Goal: Information Seeking & Learning: Compare options

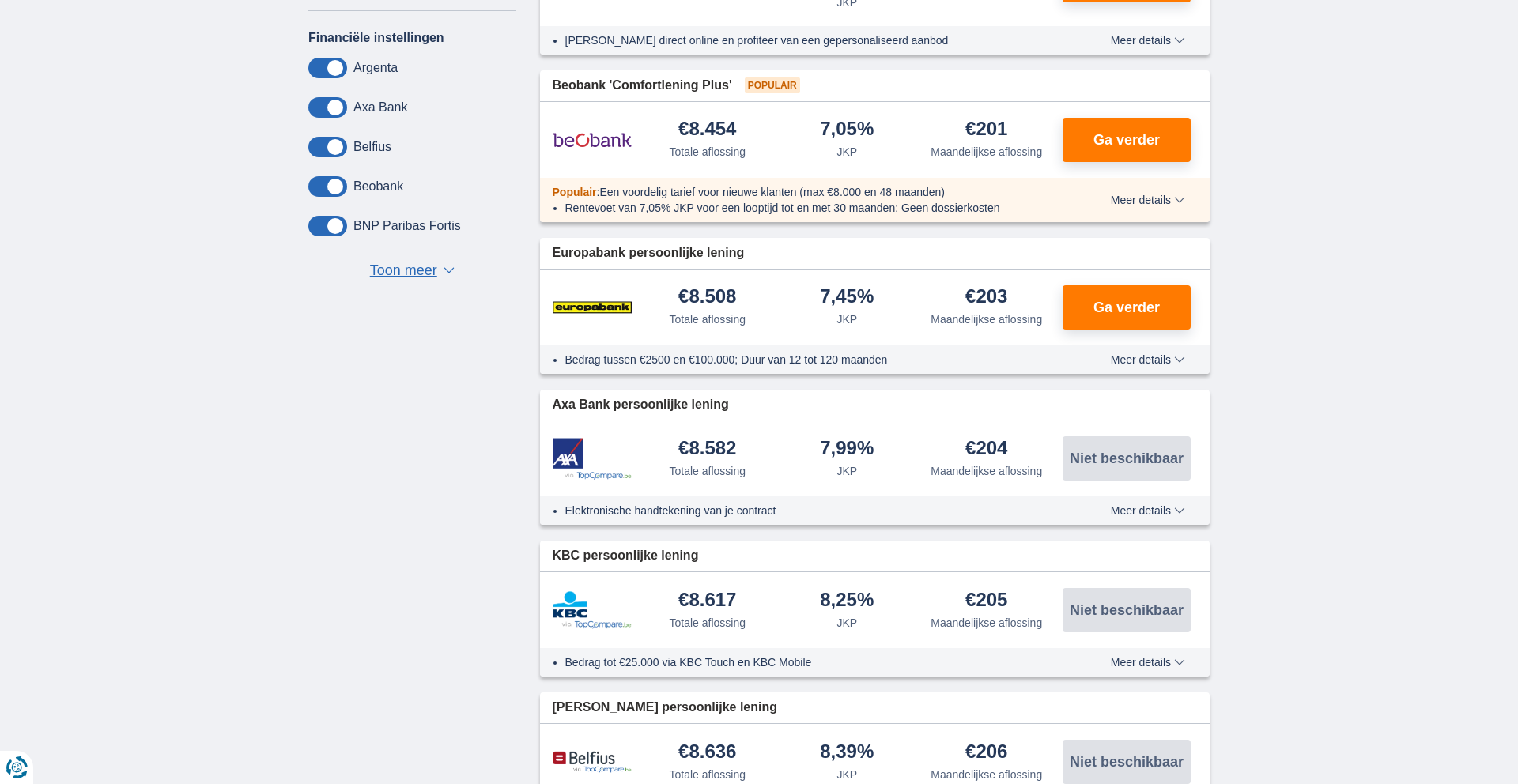
scroll to position [801, 0]
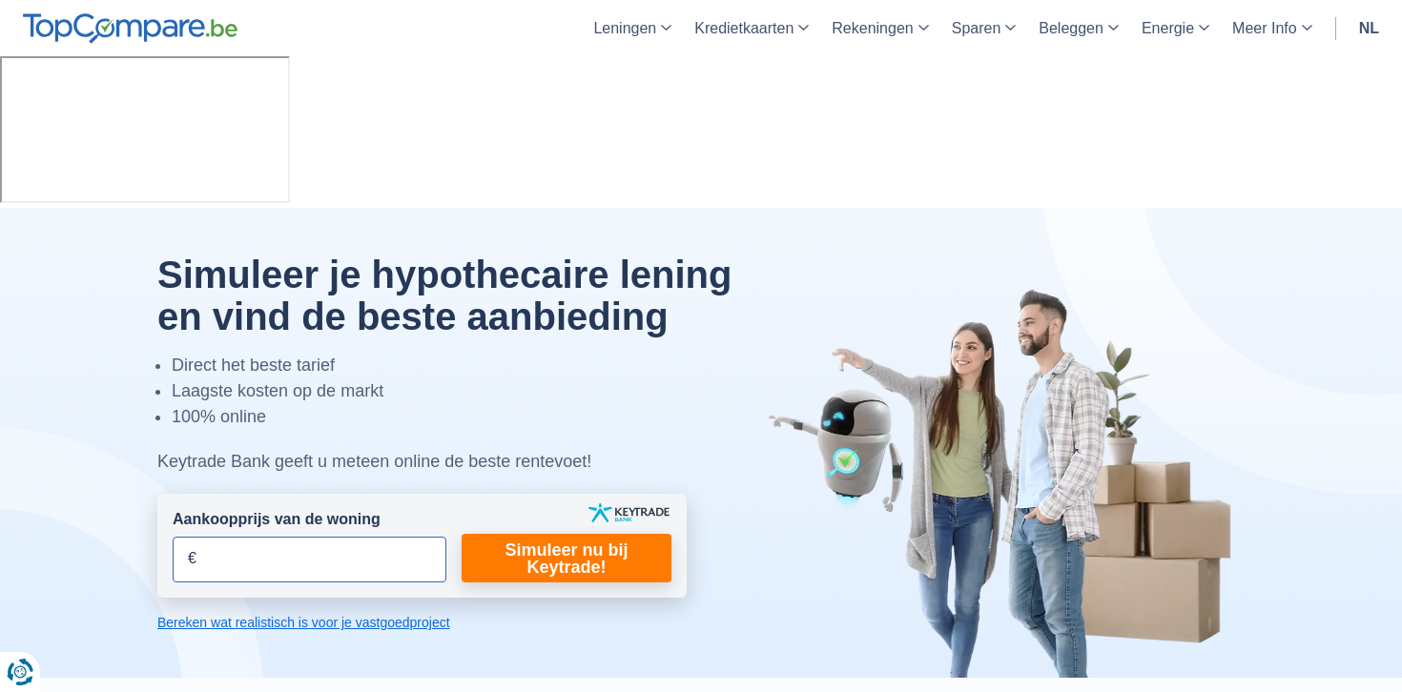
click at [251, 537] on input "Aankoopprijs van de woning" at bounding box center [310, 560] width 274 height 46
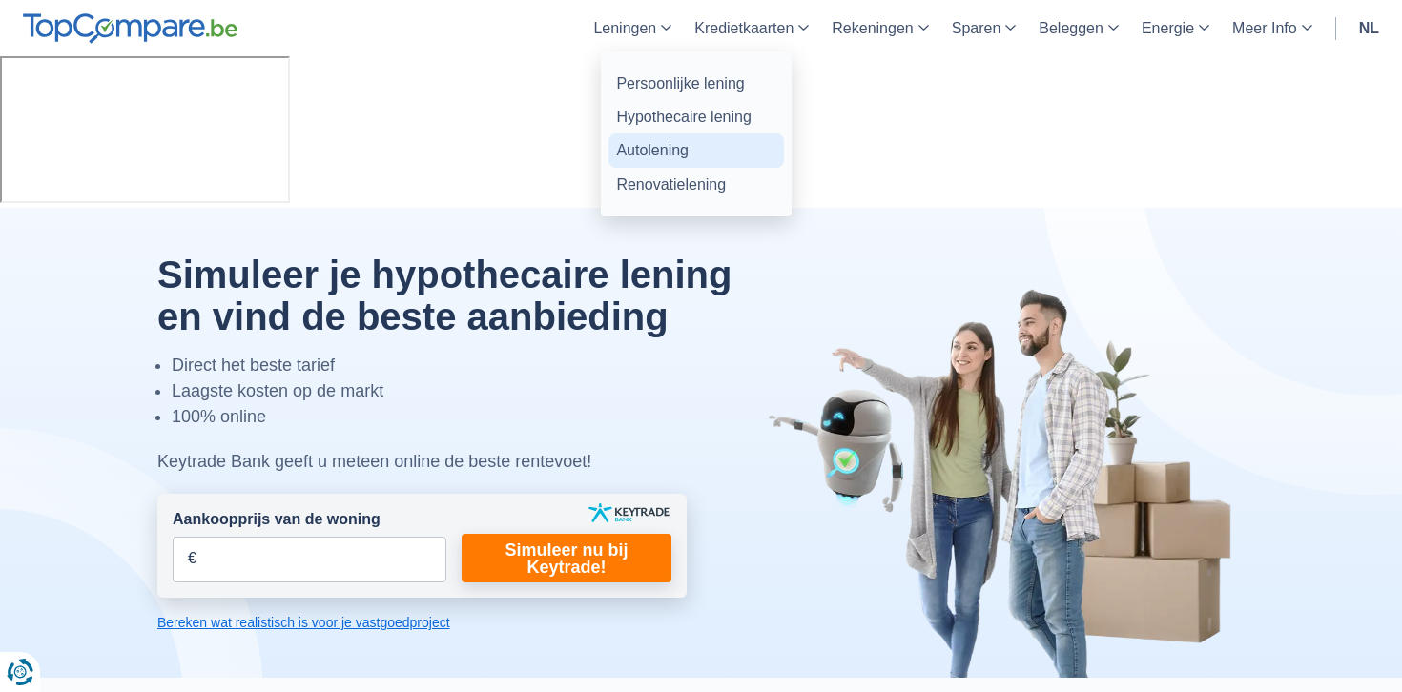
click at [664, 152] on link "Autolening" at bounding box center [695, 149] width 175 height 33
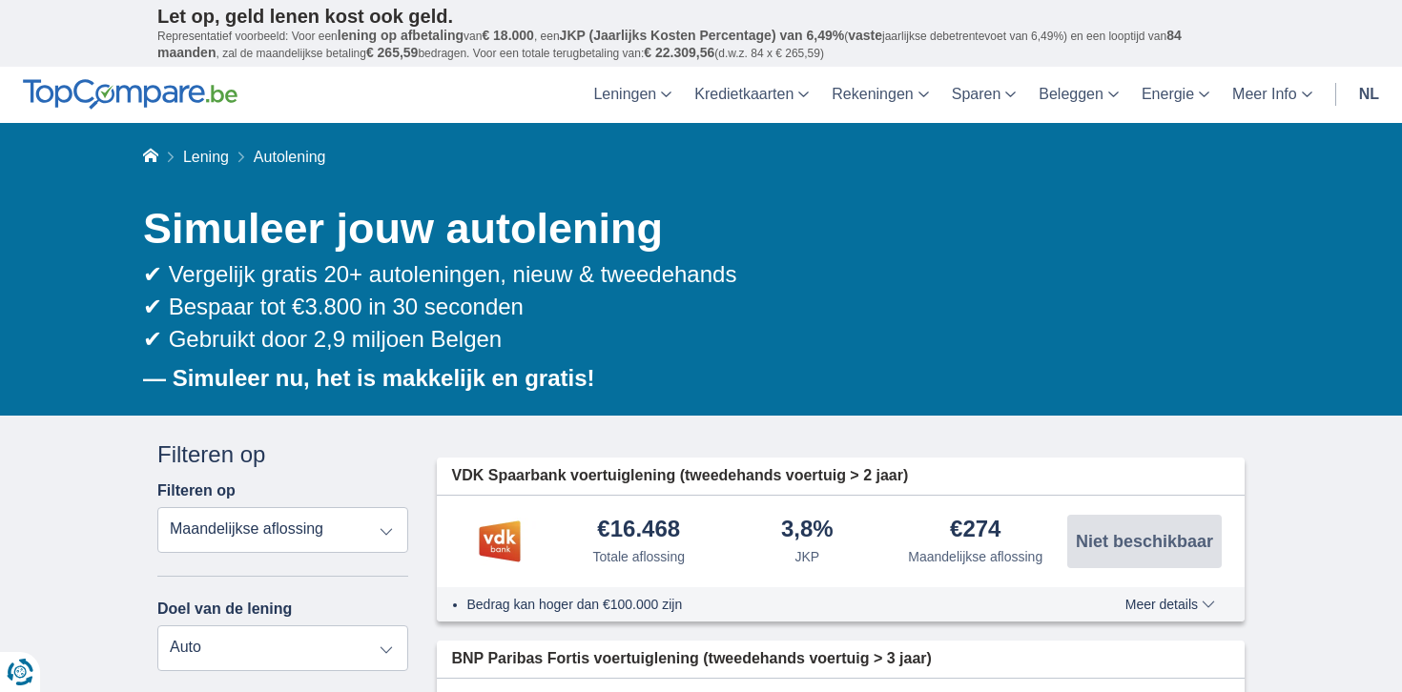
click at [917, 297] on div "✔ Vergelijk gratis 20+ autoleningen, nieuw & tweedehands ✔ Bespaar tot €3.800 i…" at bounding box center [693, 307] width 1101 height 98
click at [1365, 94] on link "nl" at bounding box center [1368, 95] width 43 height 56
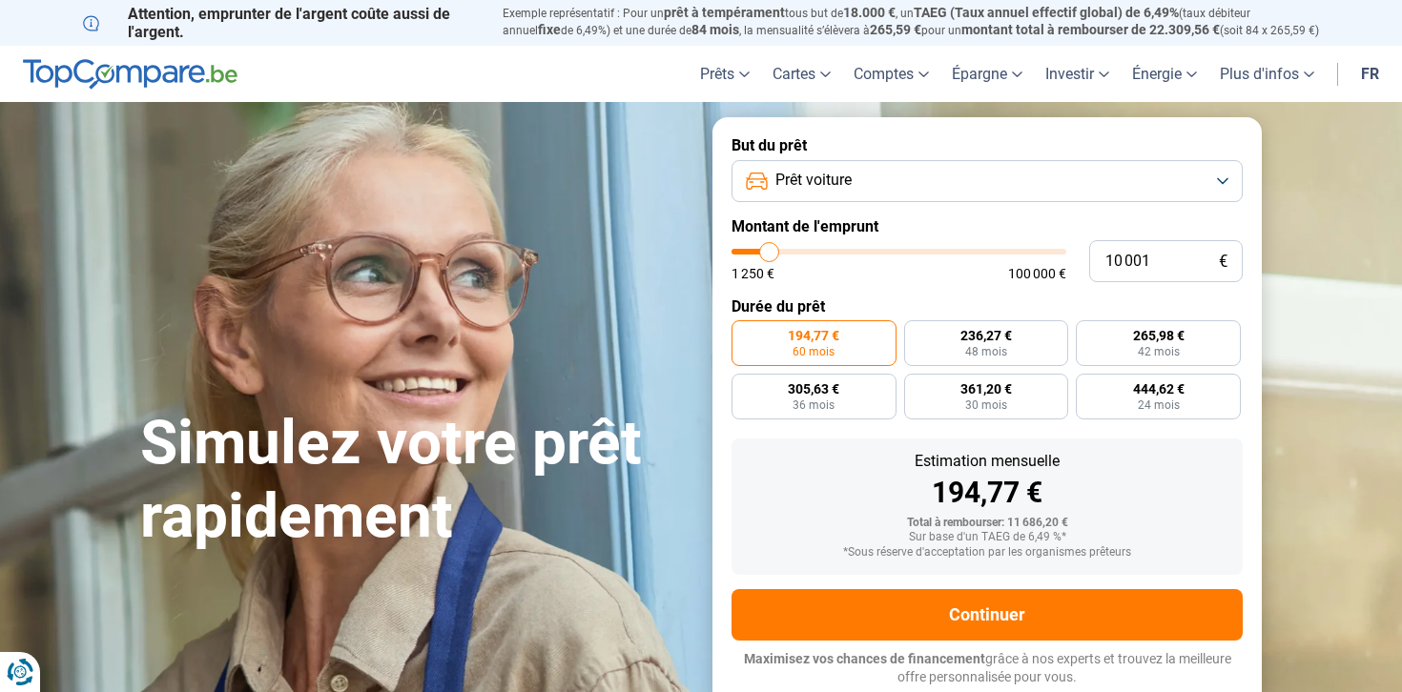
click at [1370, 80] on link "fr" at bounding box center [1369, 74] width 41 height 56
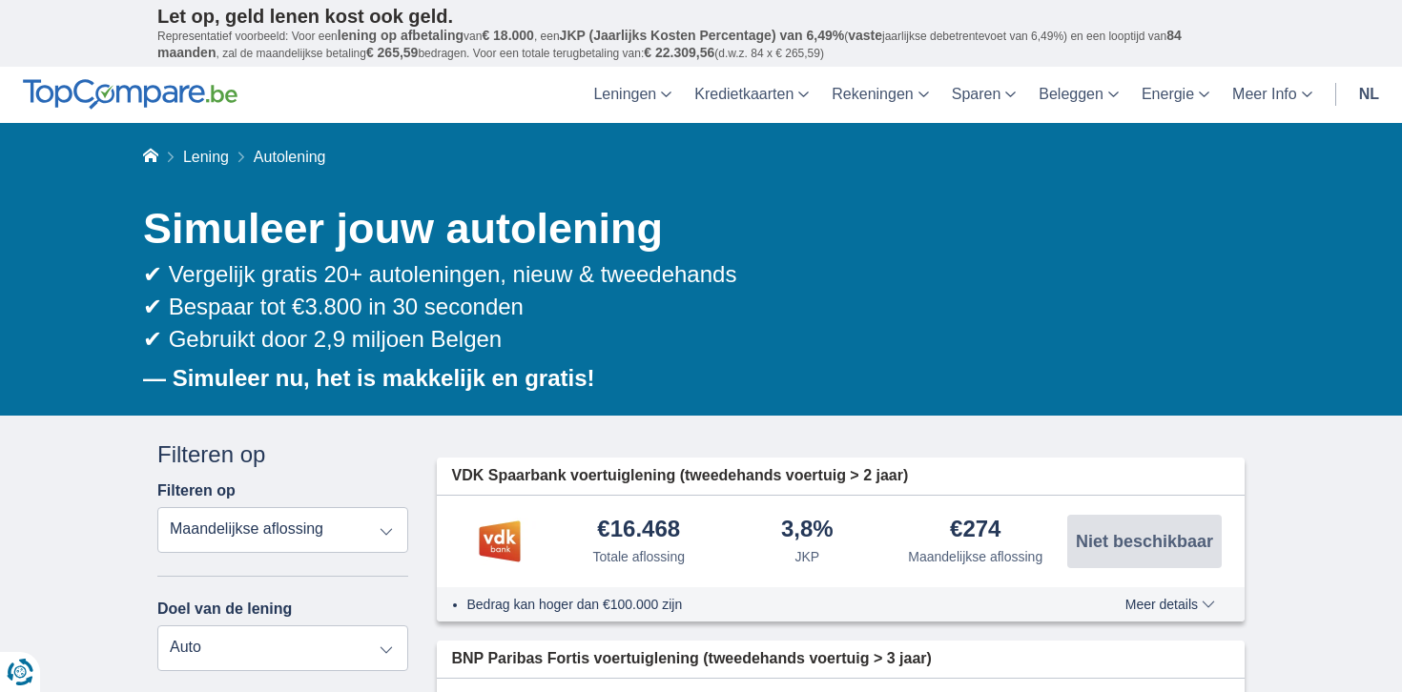
click at [1363, 92] on link "nl" at bounding box center [1368, 95] width 43 height 56
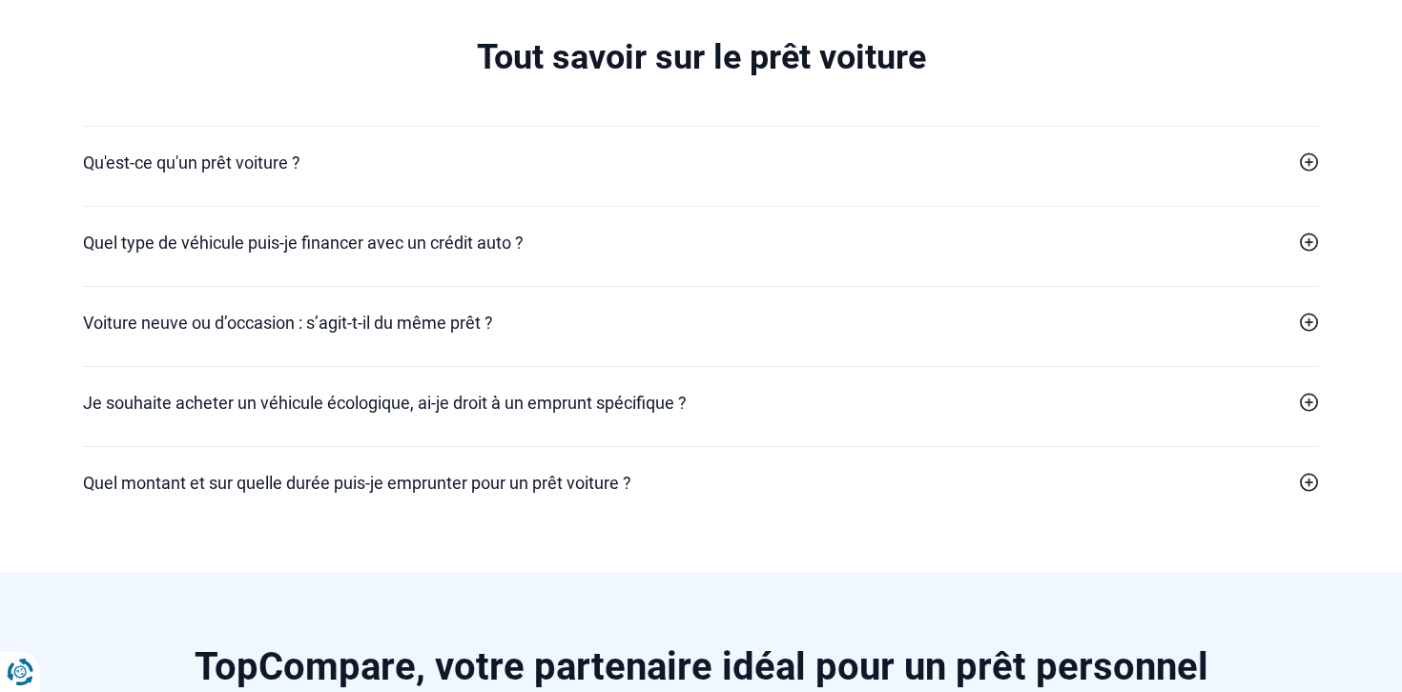
scroll to position [4026, 0]
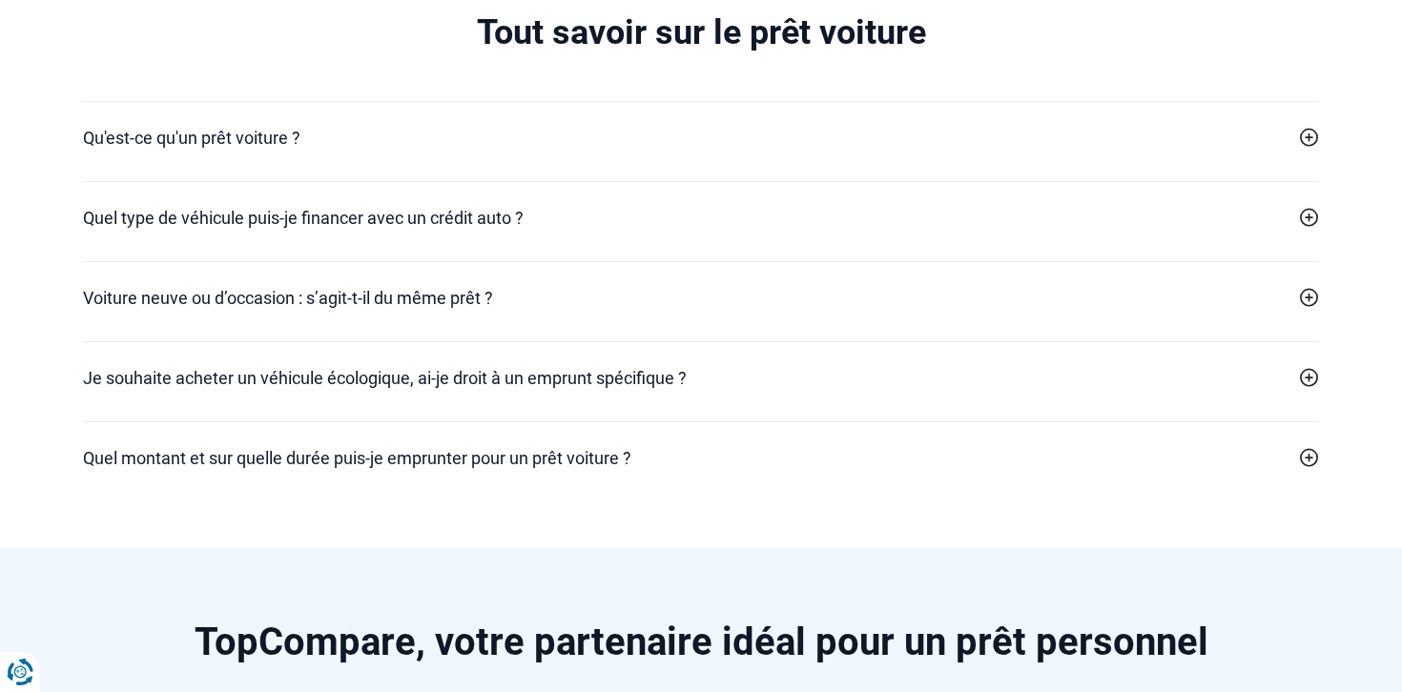
click at [1314, 133] on icon at bounding box center [1309, 137] width 19 height 19
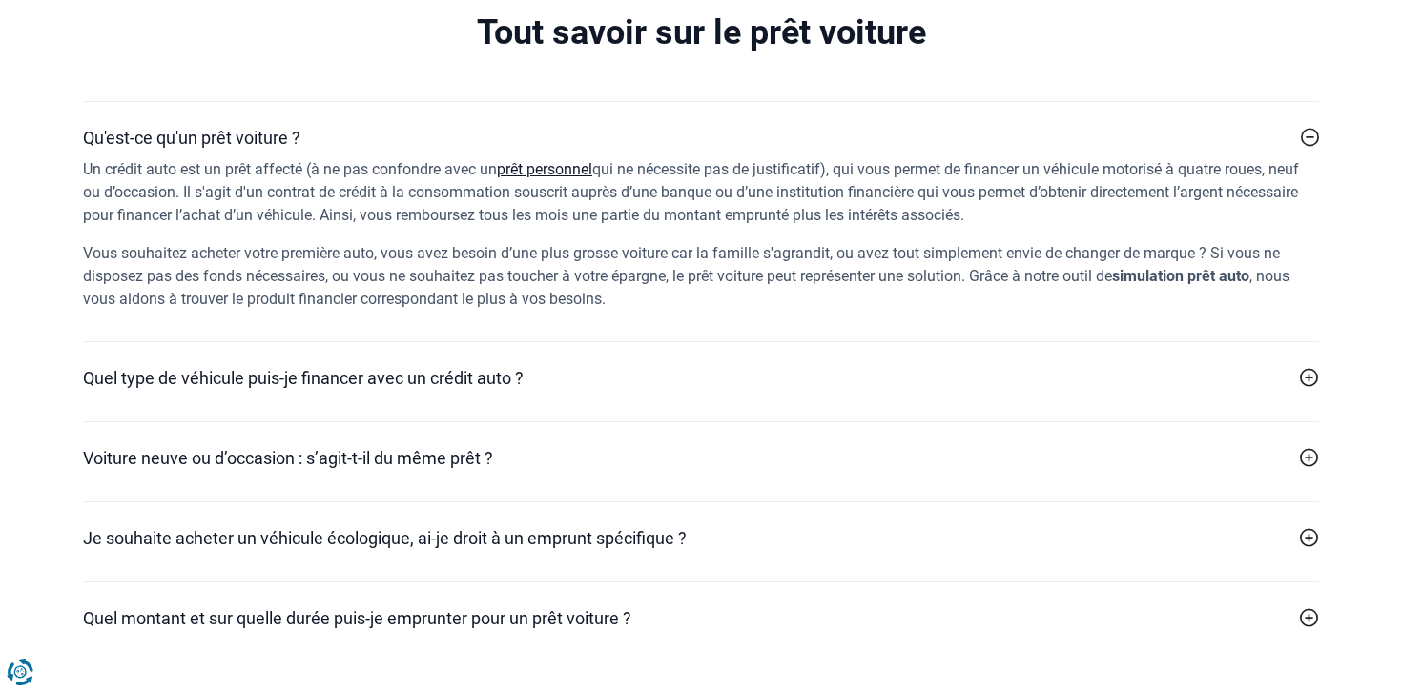
click at [1314, 133] on icon at bounding box center [1309, 137] width 19 height 19
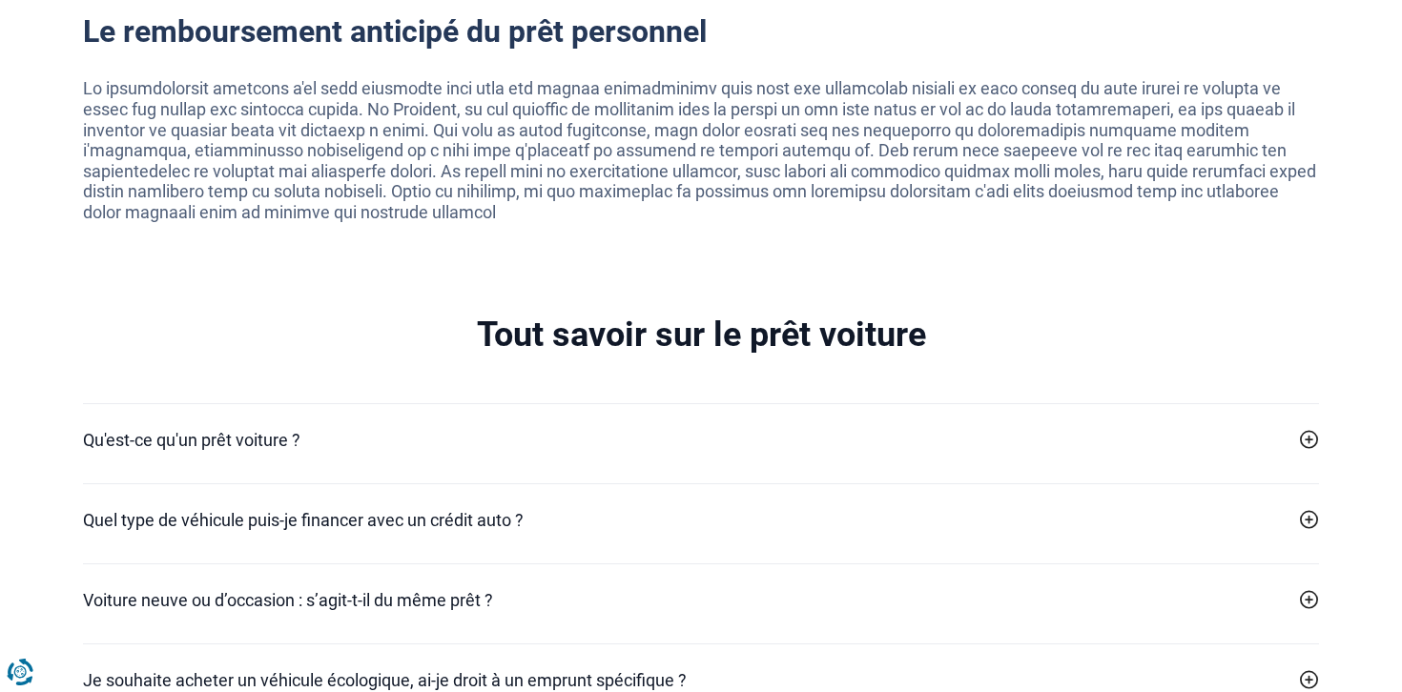
scroll to position [3763, 0]
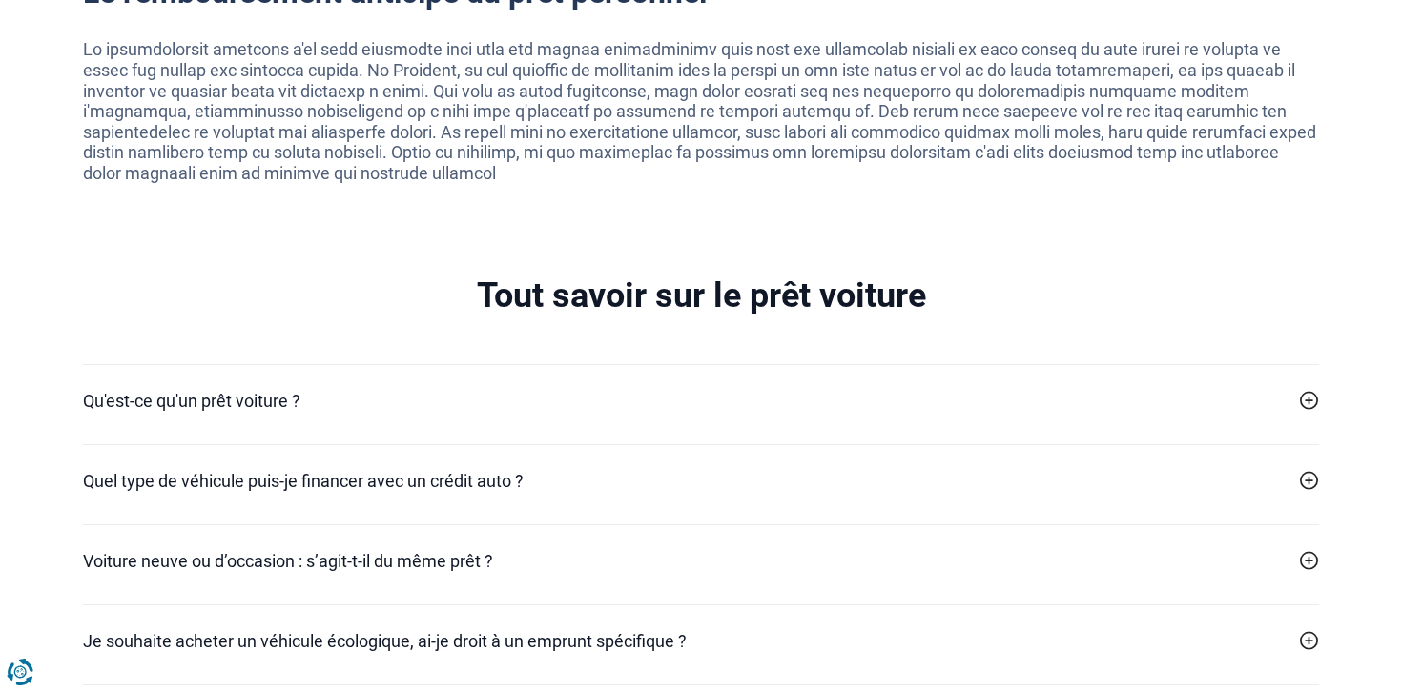
click at [1307, 399] on icon at bounding box center [1309, 400] width 19 height 19
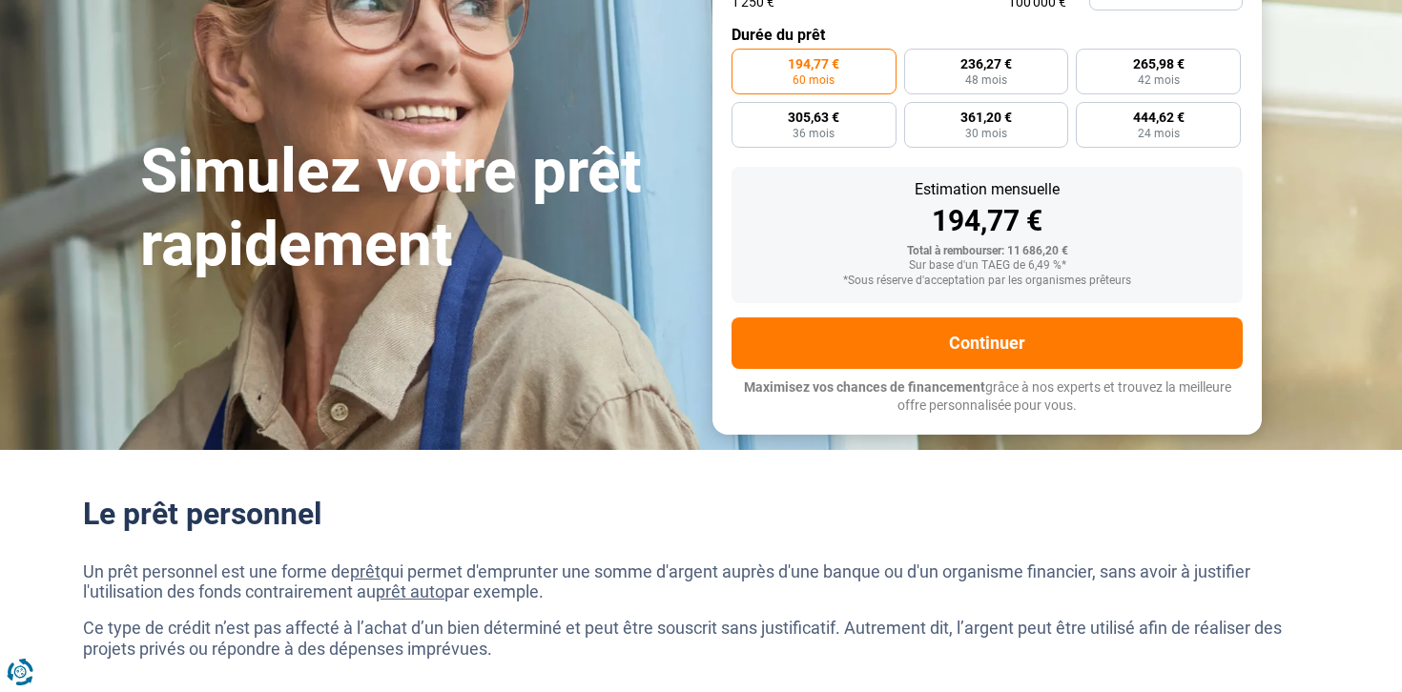
scroll to position [0, 0]
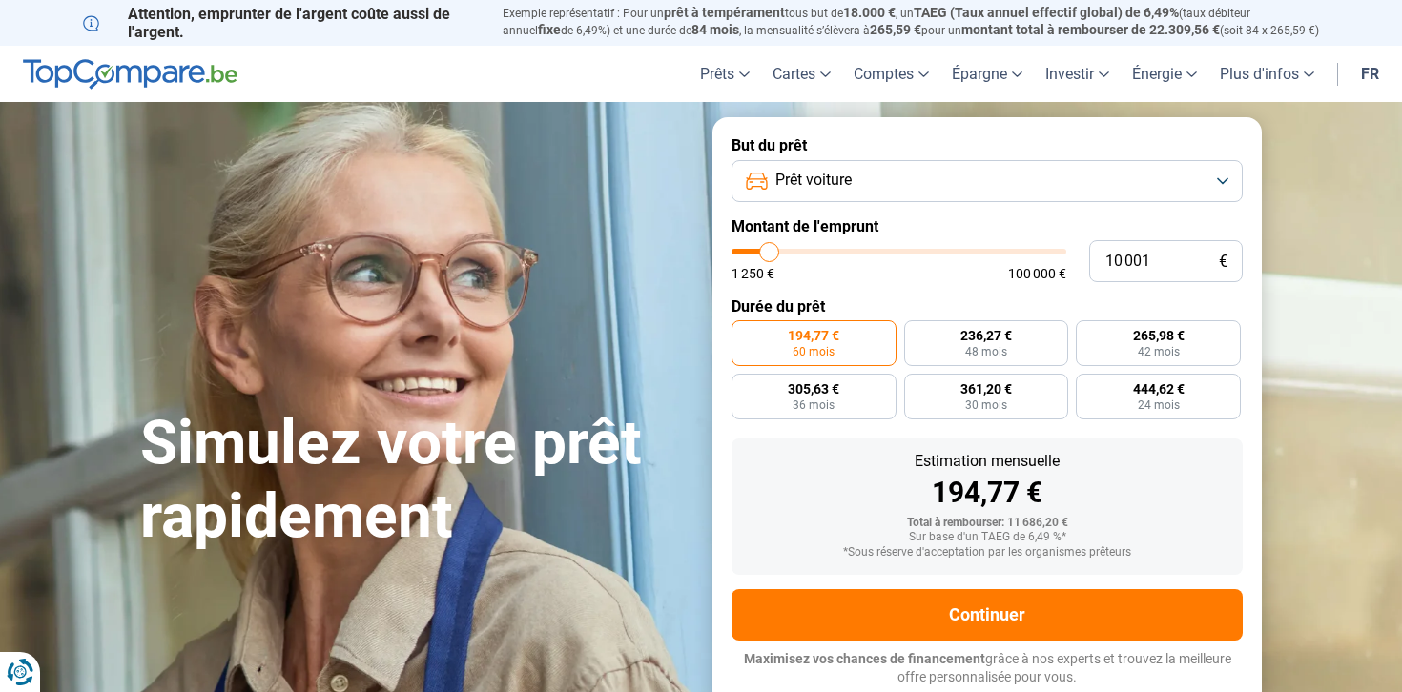
click at [1372, 75] on link "fr" at bounding box center [1369, 74] width 41 height 56
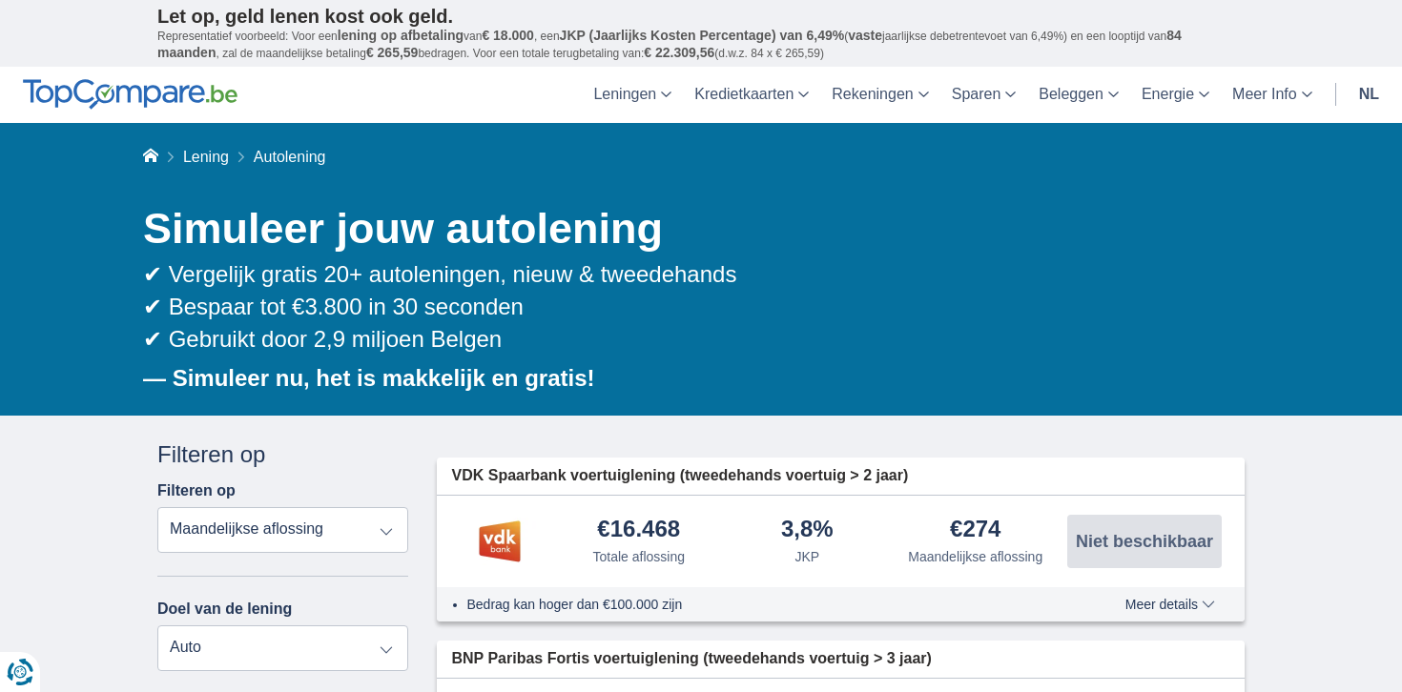
click at [1368, 91] on link "nl" at bounding box center [1368, 95] width 43 height 56
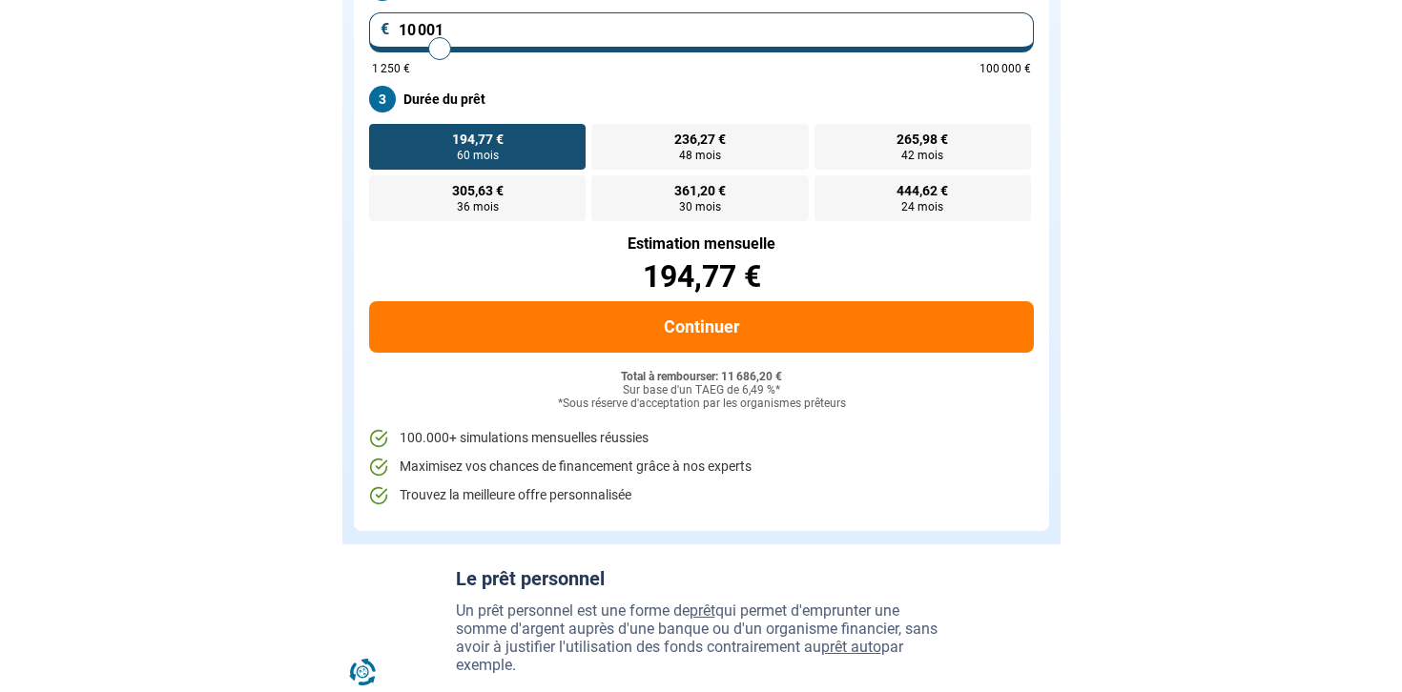
scroll to position [387, 0]
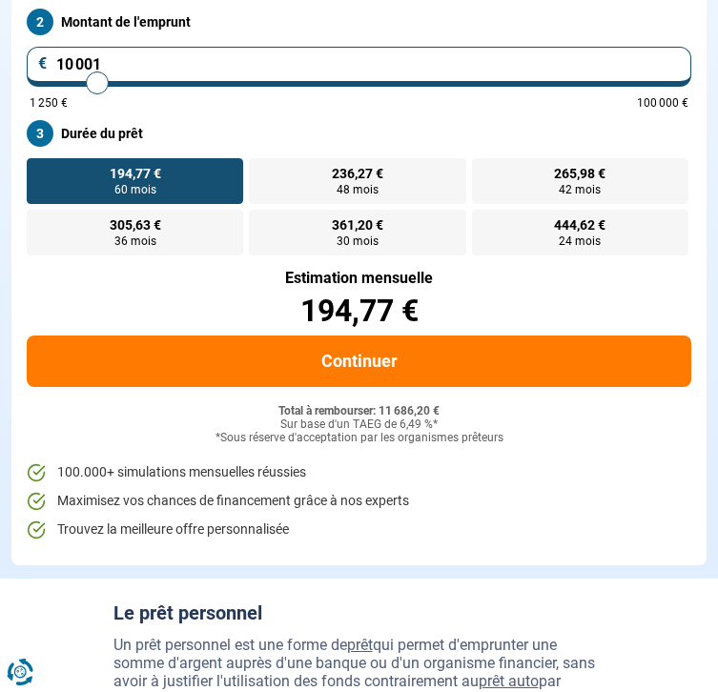
type input "10000"
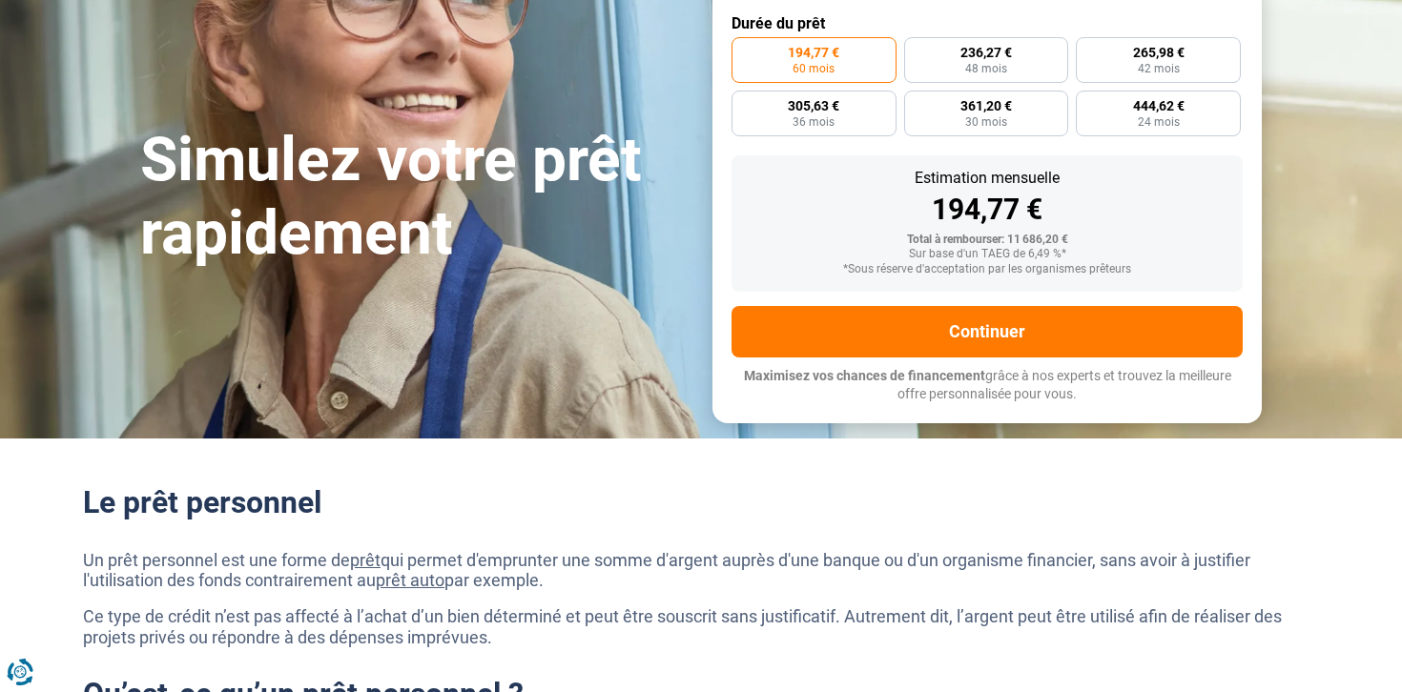
scroll to position [0, 0]
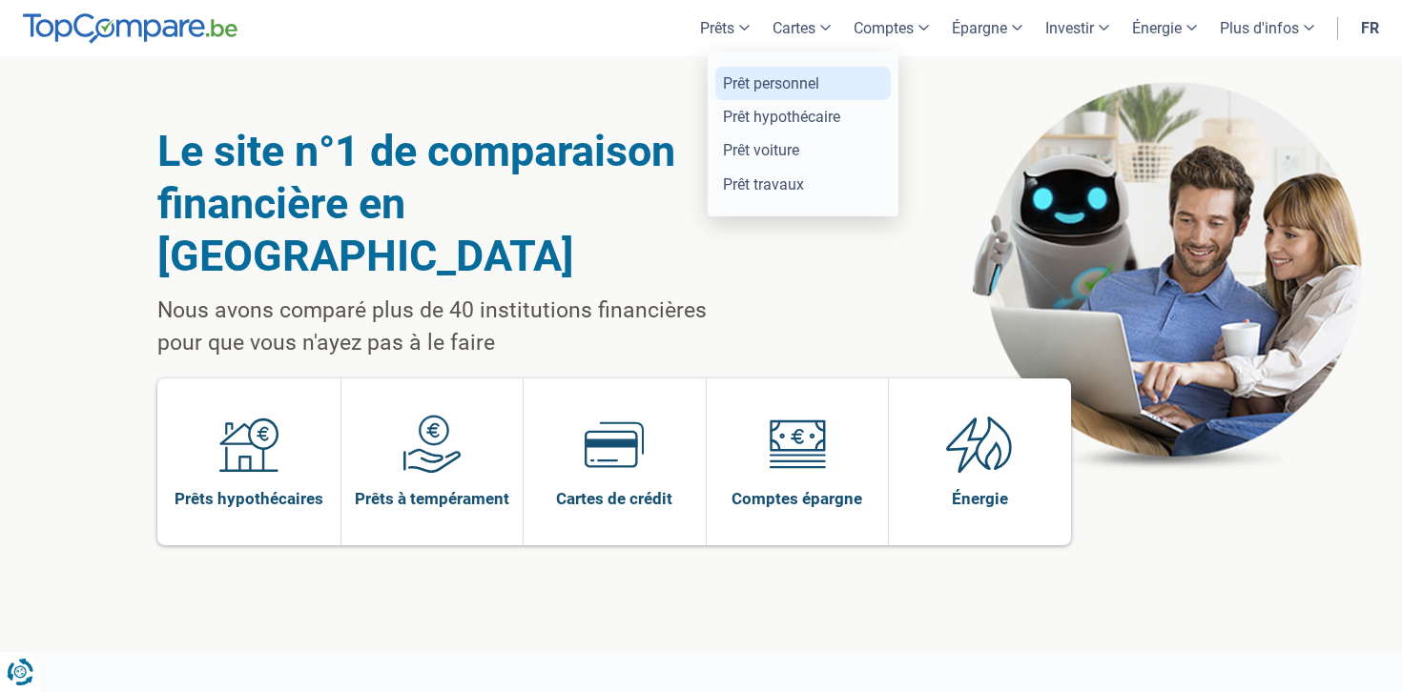
click at [742, 88] on link "Prêt personnel" at bounding box center [802, 83] width 175 height 33
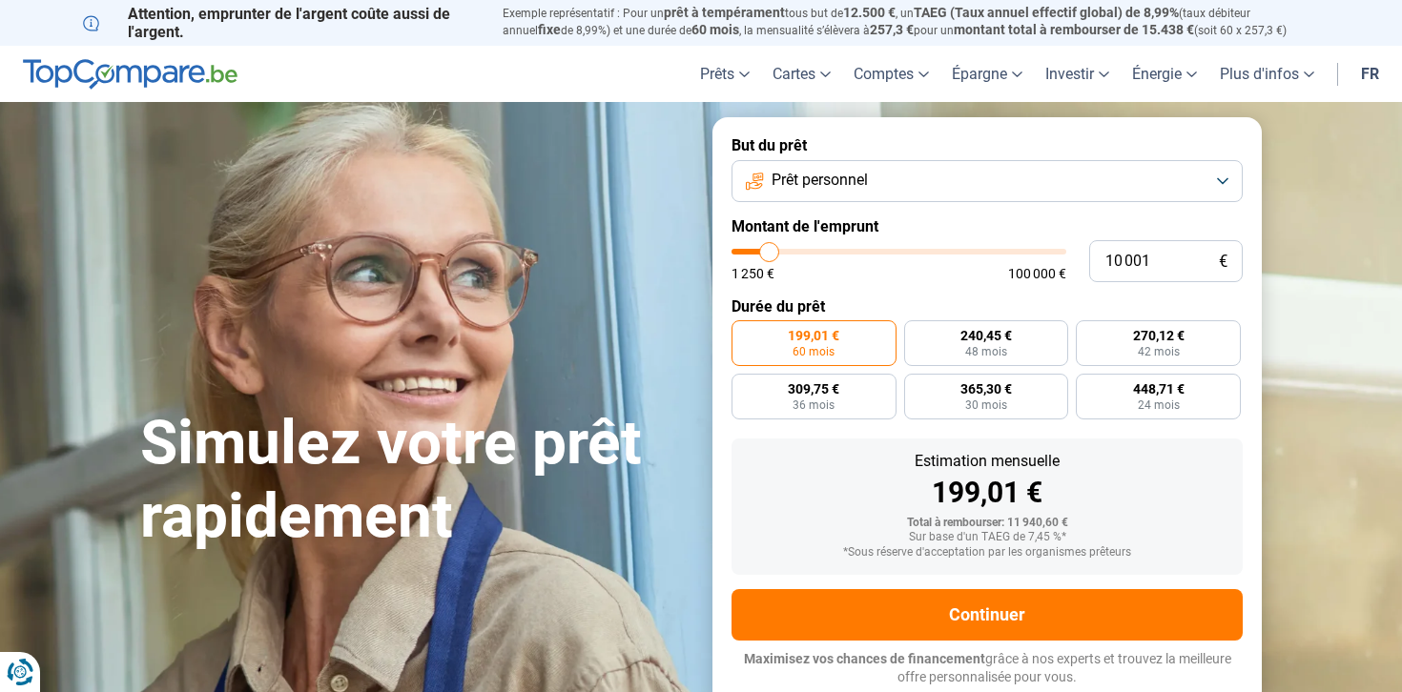
click at [1366, 75] on link "fr" at bounding box center [1369, 74] width 41 height 56
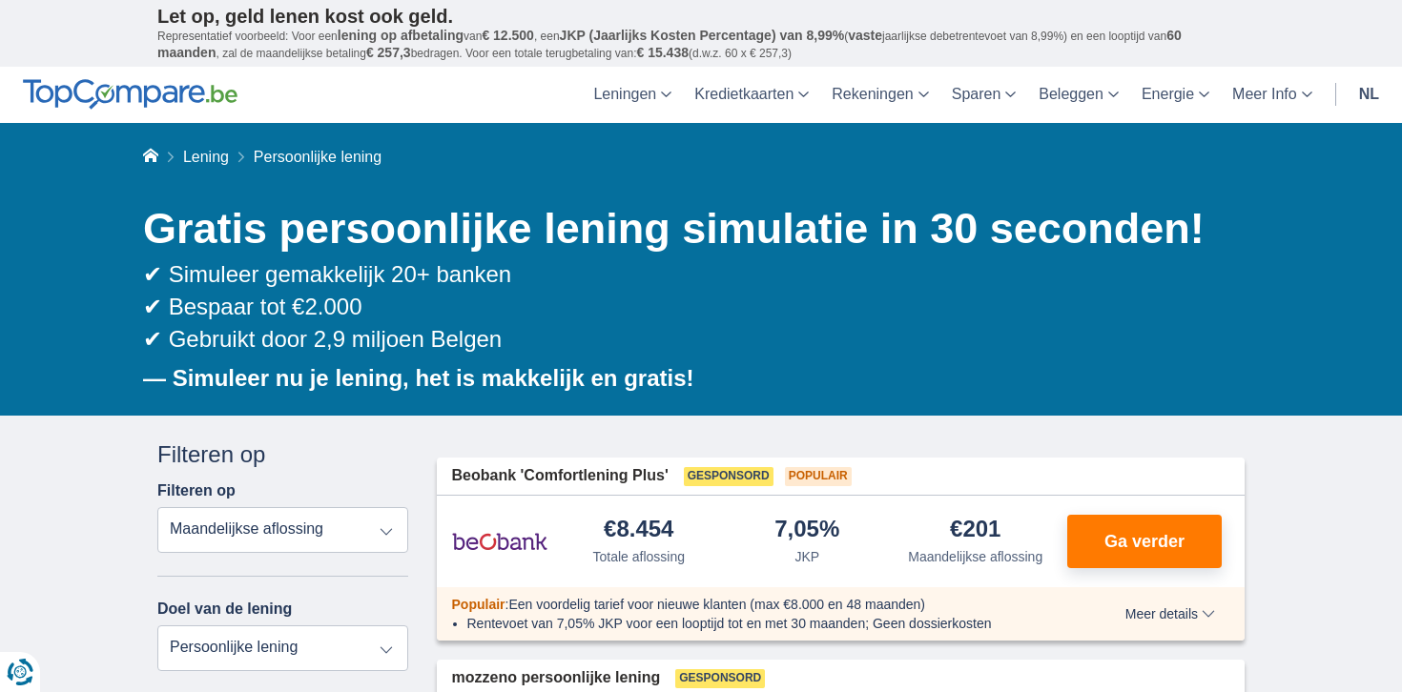
click at [1360, 88] on link "nl" at bounding box center [1368, 95] width 43 height 56
